Goal: Navigation & Orientation: Understand site structure

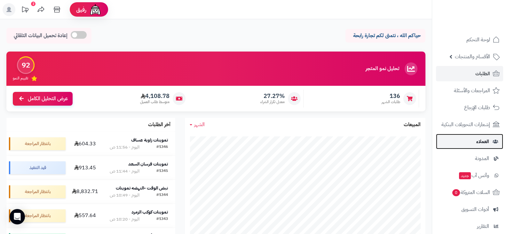
click at [476, 143] on span "العملاء" at bounding box center [482, 141] width 13 height 9
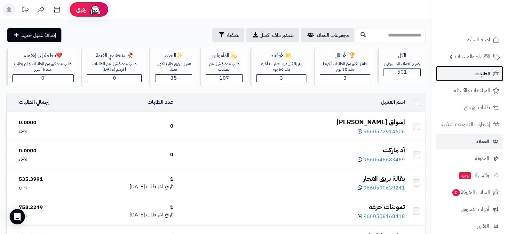
click at [468, 68] on link "الطلبات" at bounding box center [469, 73] width 67 height 15
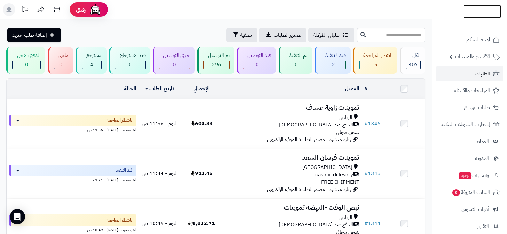
click at [469, 18] on img at bounding box center [481, 24] width 37 height 13
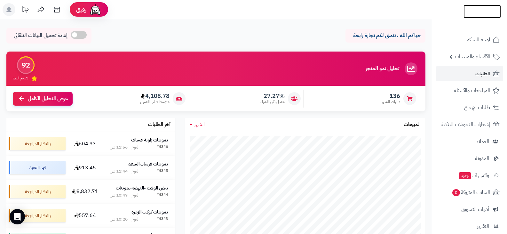
click at [469, 13] on img at bounding box center [481, 19] width 37 height 13
